Goal: Task Accomplishment & Management: Use online tool/utility

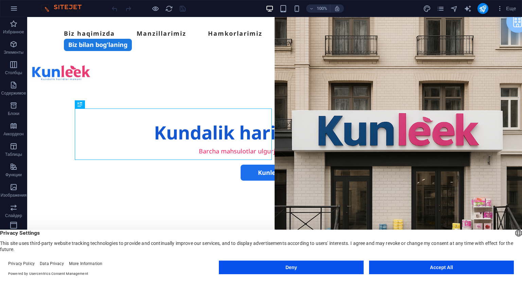
click at [461, 267] on button "Accept All" at bounding box center [441, 267] width 145 height 14
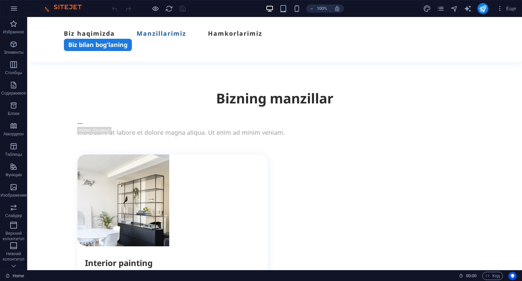
scroll to position [912, 0]
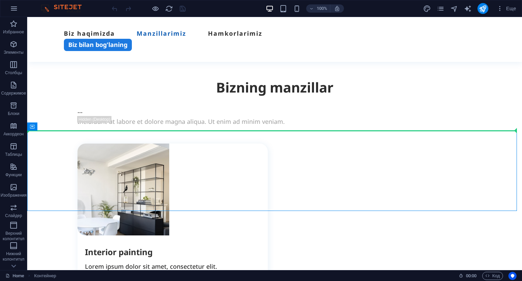
drag, startPoint x: 486, startPoint y: 139, endPoint x: 521, endPoint y: 112, distance: 43.8
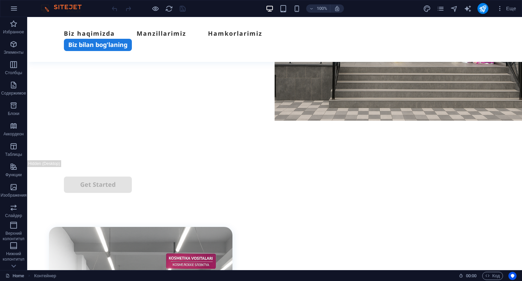
scroll to position [0, 0]
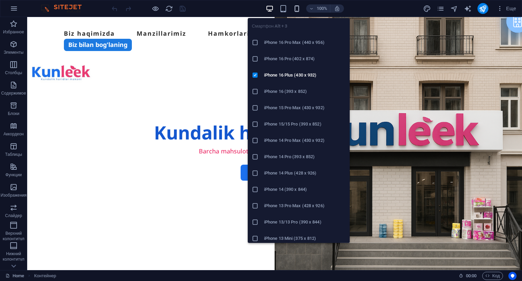
click at [294, 5] on icon "button" at bounding box center [297, 9] width 8 height 8
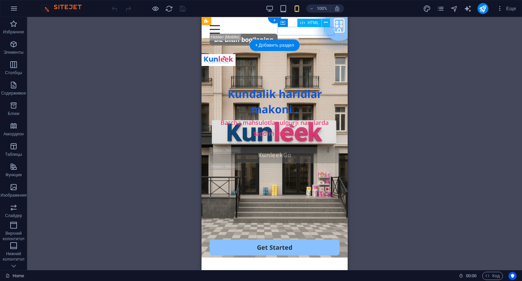
click at [328, 33] on div "Menu" at bounding box center [275, 29] width 130 height 8
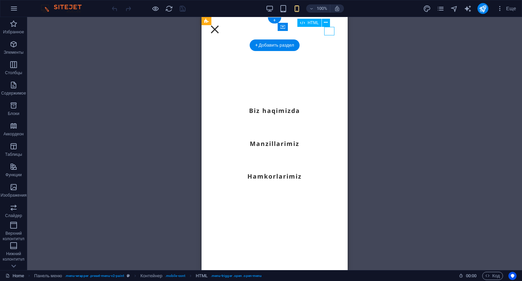
click at [220, 33] on div "Menu" at bounding box center [215, 29] width 10 height 8
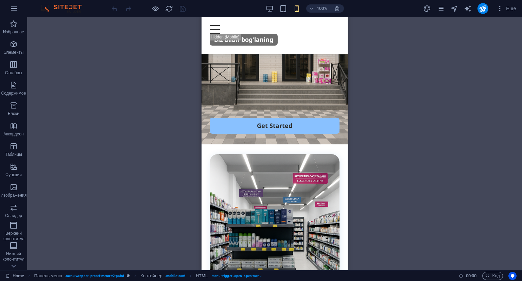
drag, startPoint x: 344, startPoint y: 28, endPoint x: 565, endPoint y: 37, distance: 220.7
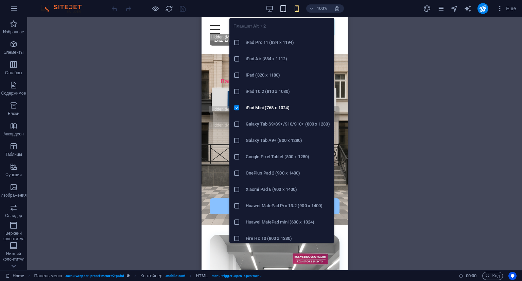
click at [286, 8] on icon "button" at bounding box center [283, 9] width 8 height 8
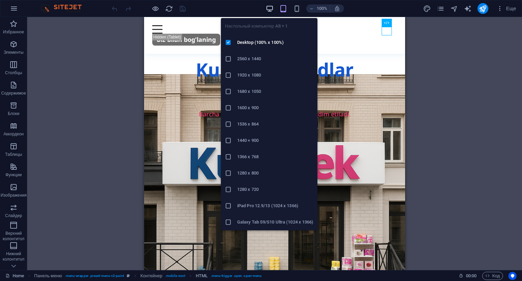
click at [270, 8] on icon "button" at bounding box center [270, 9] width 8 height 8
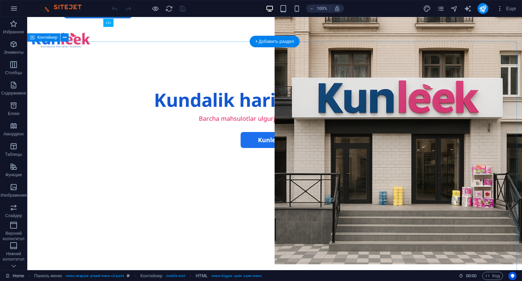
click at [27, 138] on div "Избранное Элементы Столбцы Содержимое Блоки Аккордеон Таблицы Функции Изображен…" at bounding box center [13, 143] width 27 height 253
click at [124, 231] on div "Kundalik haridlar makoni . Barcha mahsulotlar ulgurji narxlarda taqdim etiladi.…" at bounding box center [274, 184] width 495 height 262
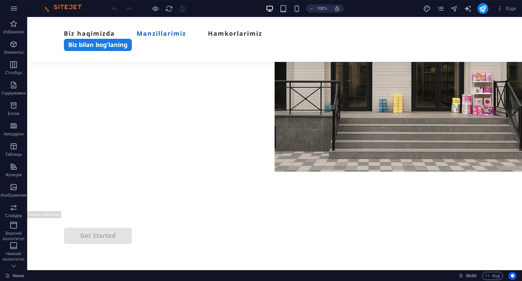
scroll to position [0, 0]
